Goal: Find specific page/section: Find specific page/section

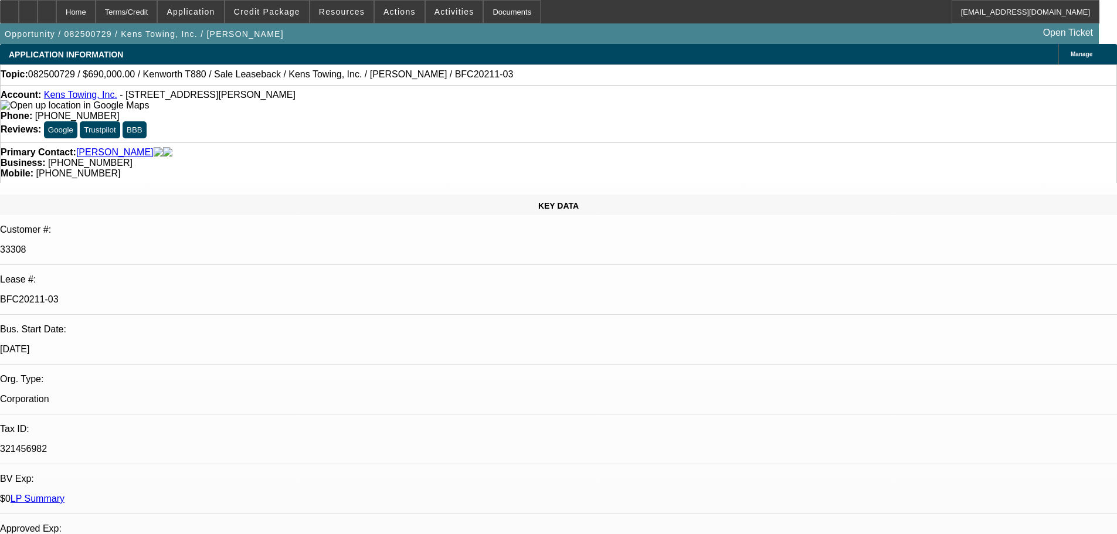
select select "0"
select select "2"
select select "0"
select select "6"
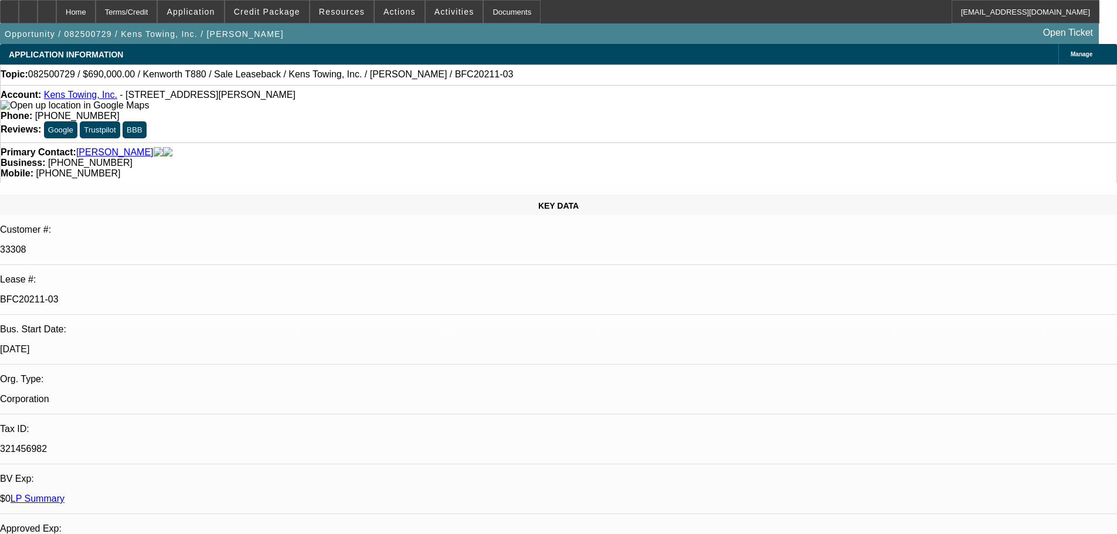
select select "0"
select select "2"
select select "0"
select select "6"
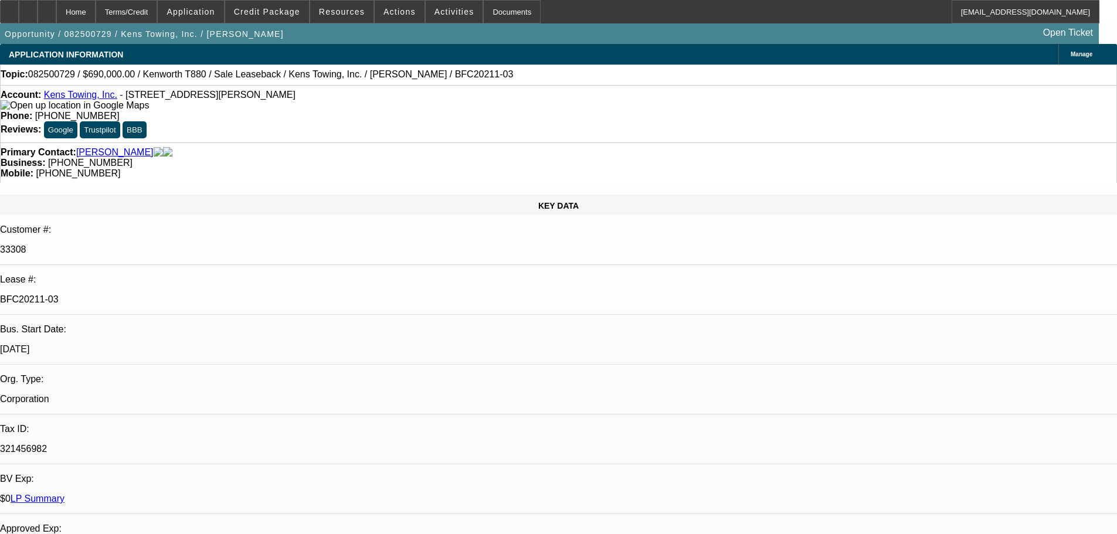
select select "0"
select select "2"
select select "0"
select select "6"
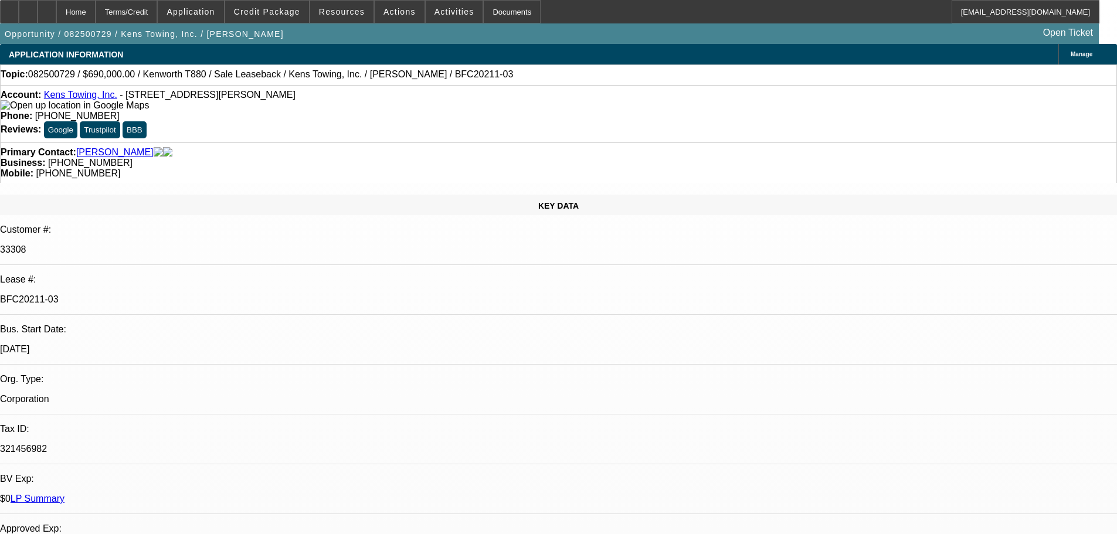
click at [485, 8] on div "Documents" at bounding box center [511, 11] width 57 height 23
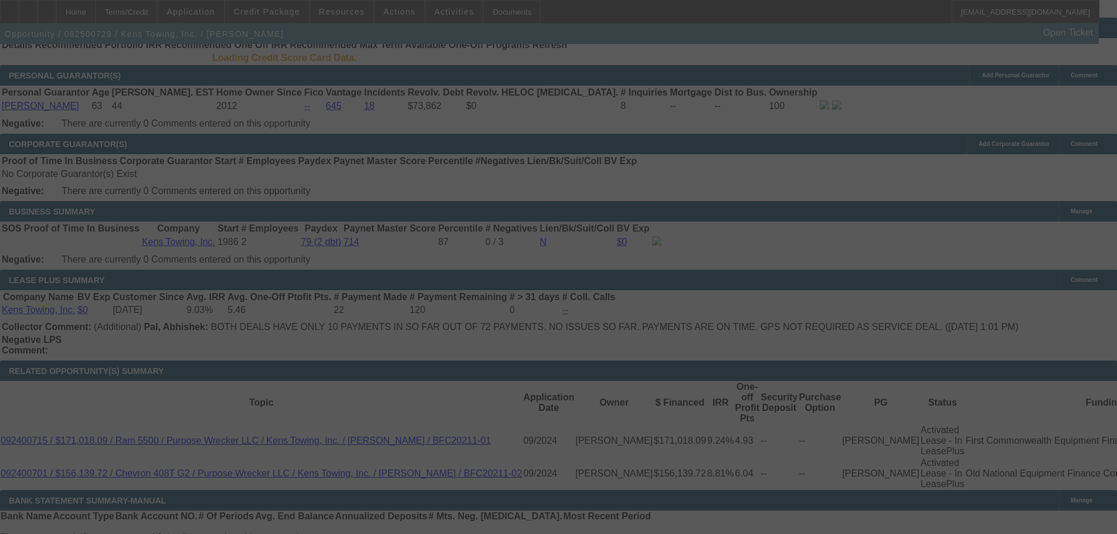
scroll to position [26, 0]
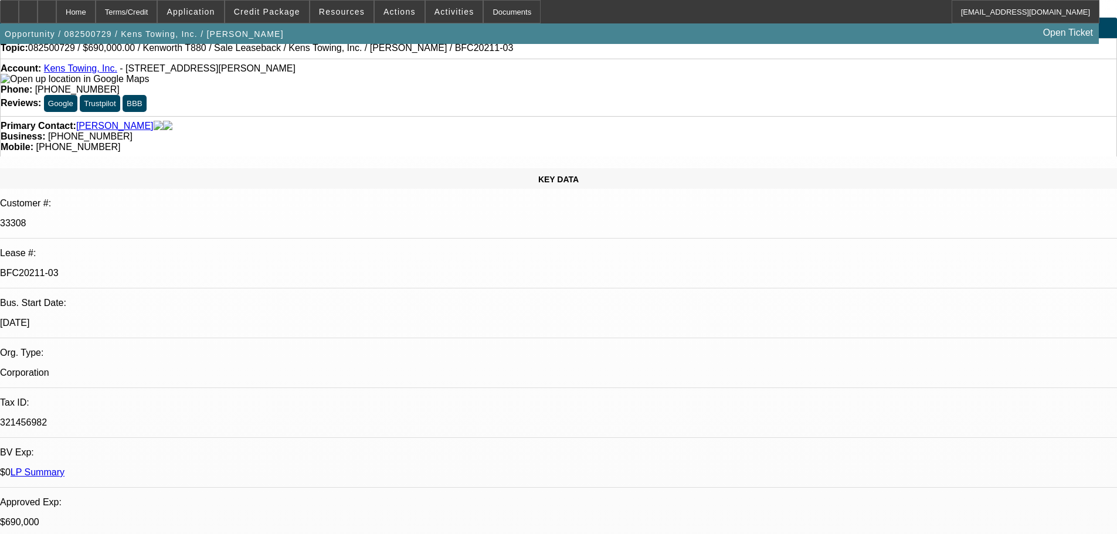
select select "0"
select select "2"
select select "0"
select select "6"
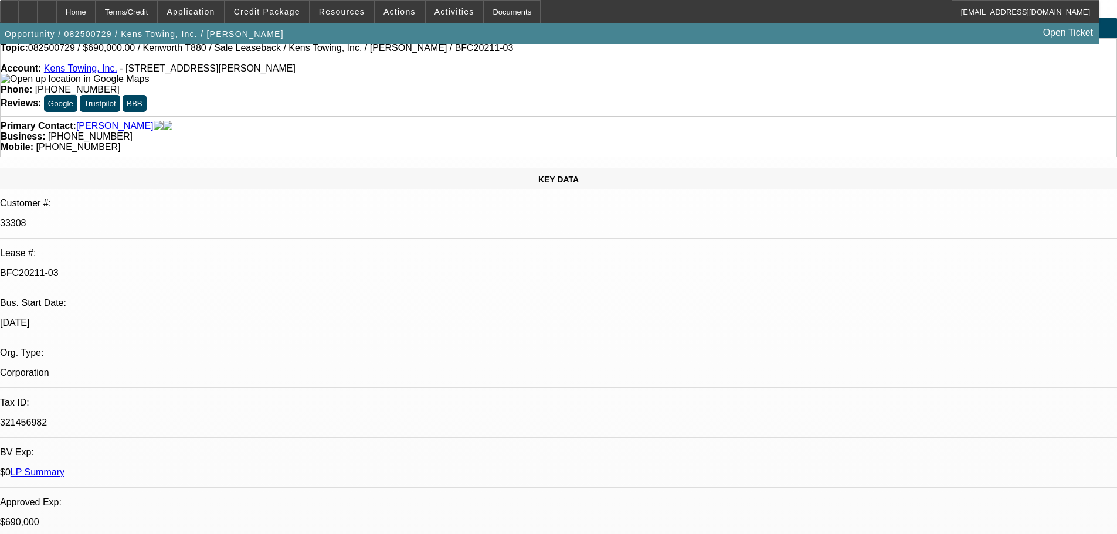
select select "0"
select select "2"
select select "0"
select select "6"
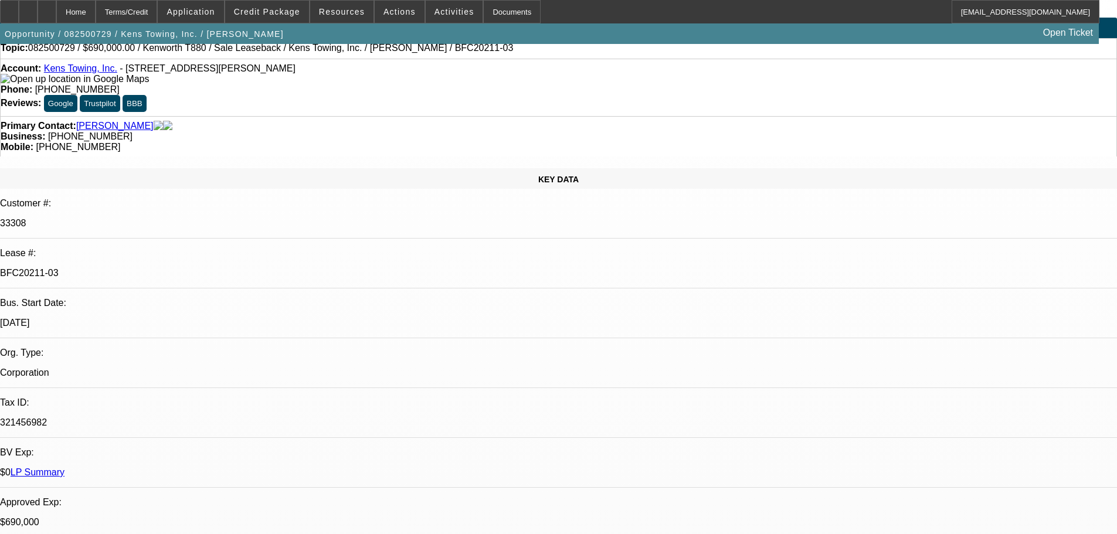
select select "0"
select select "2"
select select "0"
select select "6"
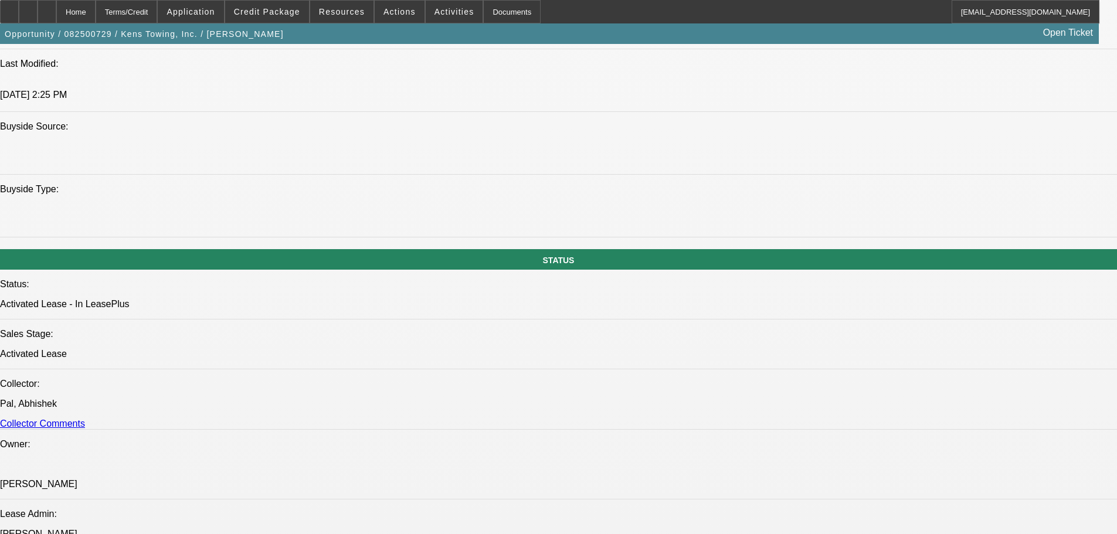
scroll to position [1199, 0]
